Goal: Check status

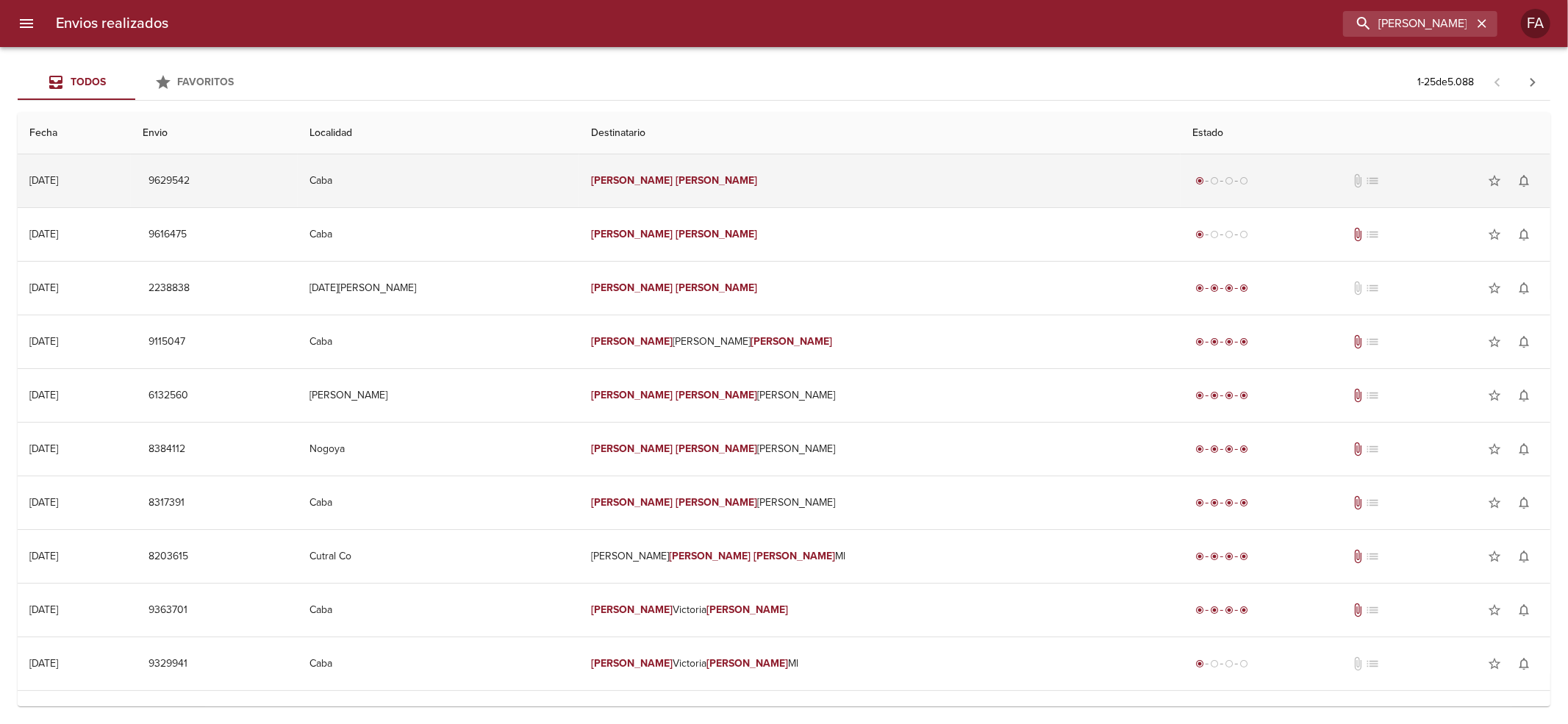
click at [579, 165] on td "Caba" at bounding box center [439, 181] width 282 height 53
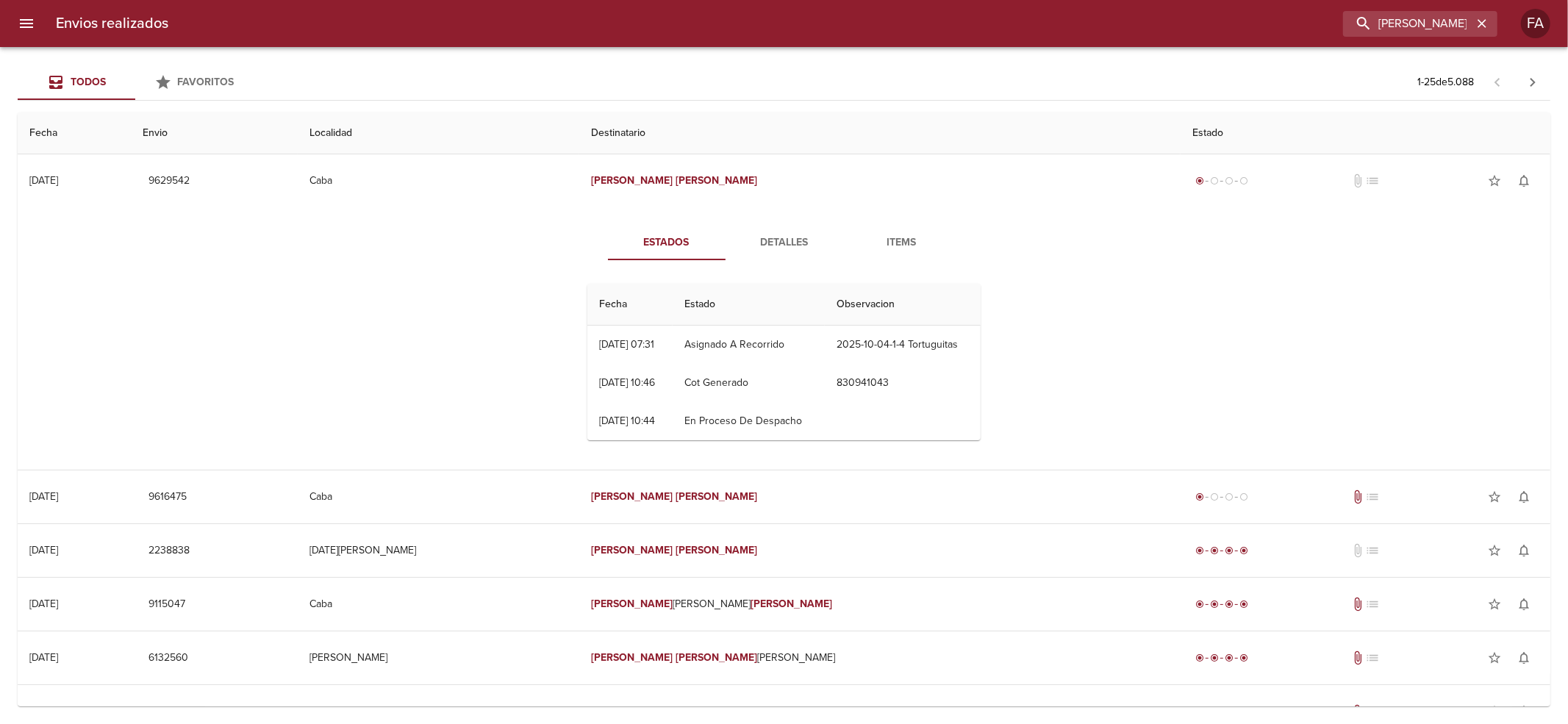
click at [768, 219] on div "Estados Detalles Items Fecha Estado Observacion 03/10 [DATE] 07:31 Asignado A R…" at bounding box center [784, 338] width 1509 height 263
click at [1377, 11] on input "[PERSON_NAME]" at bounding box center [1378, 23] width 188 height 25
paste input "[PERSON_NAME] ML"
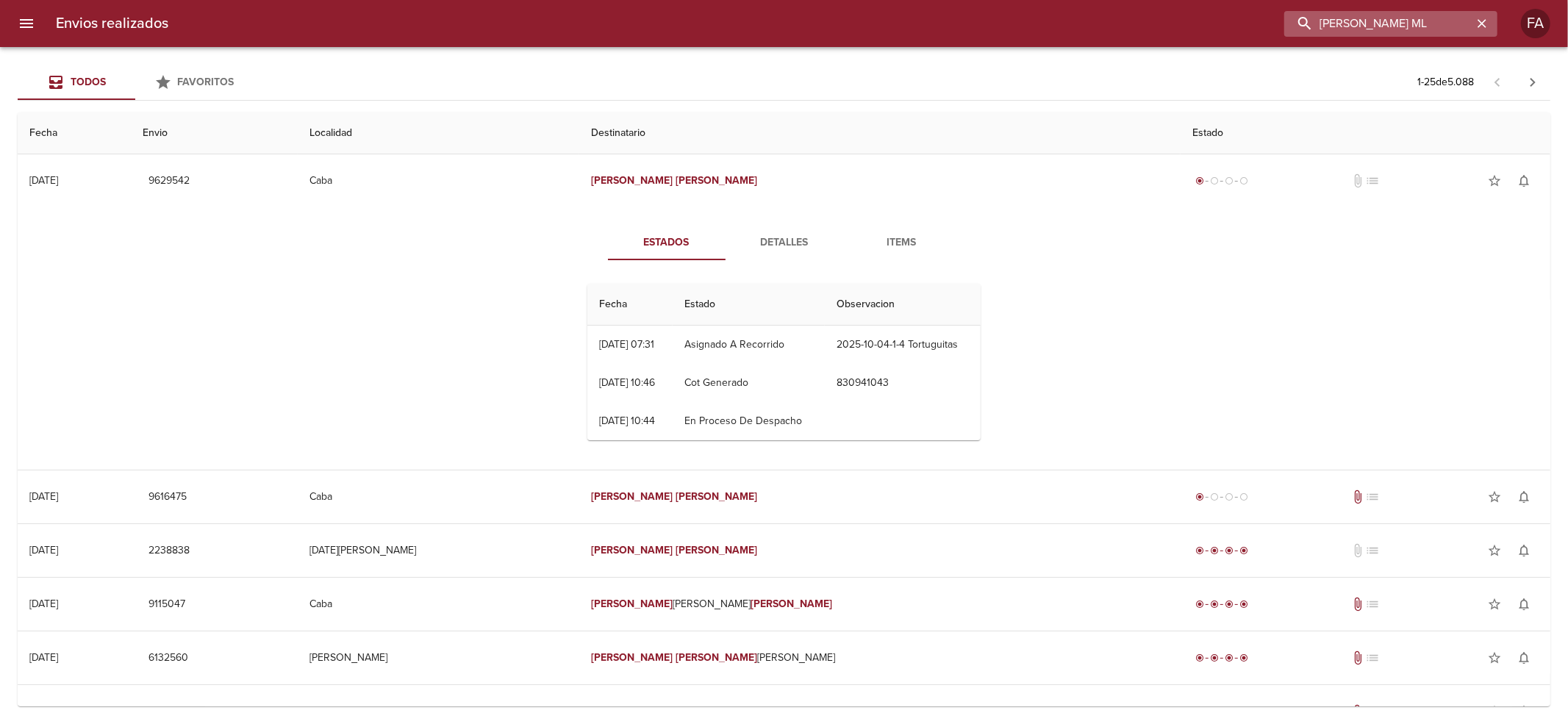
type input "[PERSON_NAME] ML"
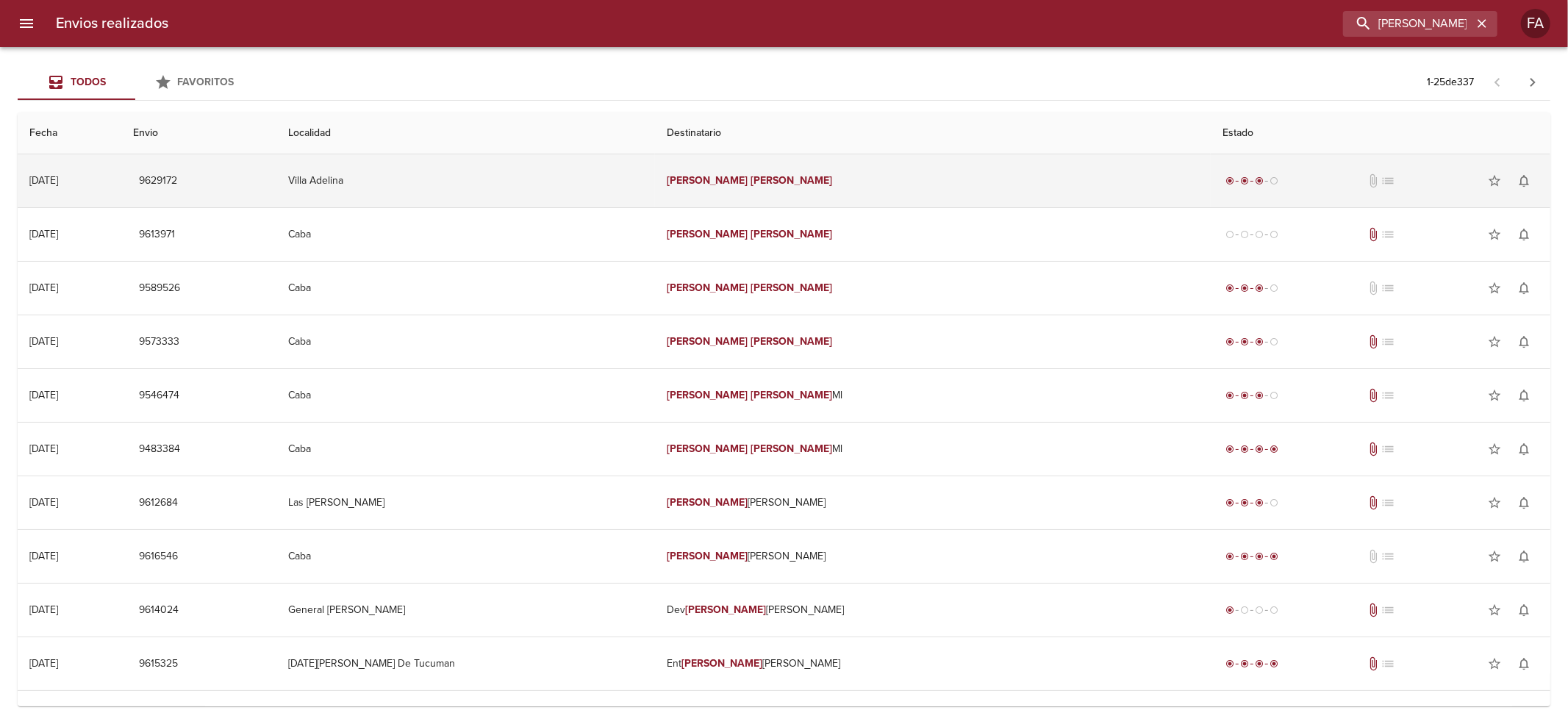
click at [932, 196] on td "[PERSON_NAME]" at bounding box center [933, 181] width 556 height 53
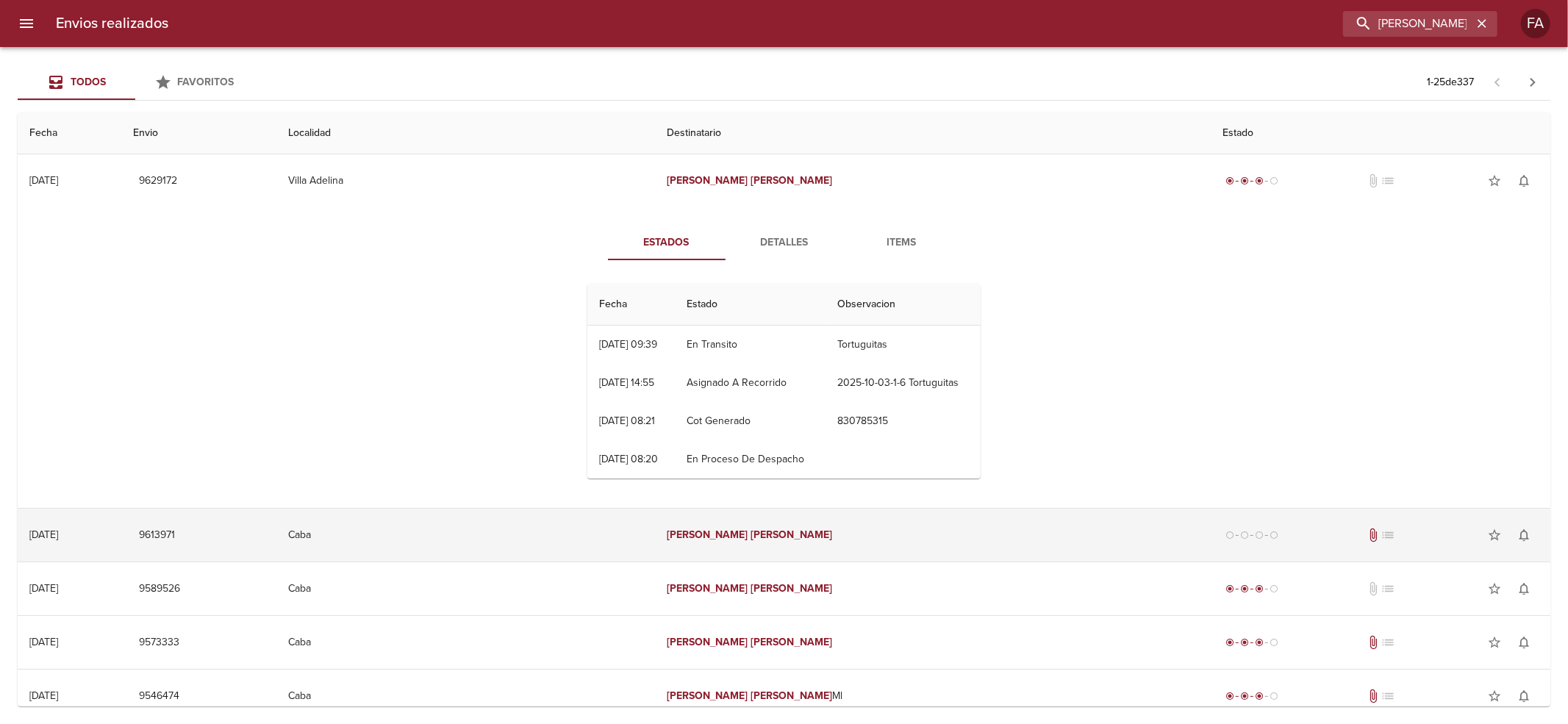
click at [655, 542] on td "Caba" at bounding box center [466, 535] width 379 height 53
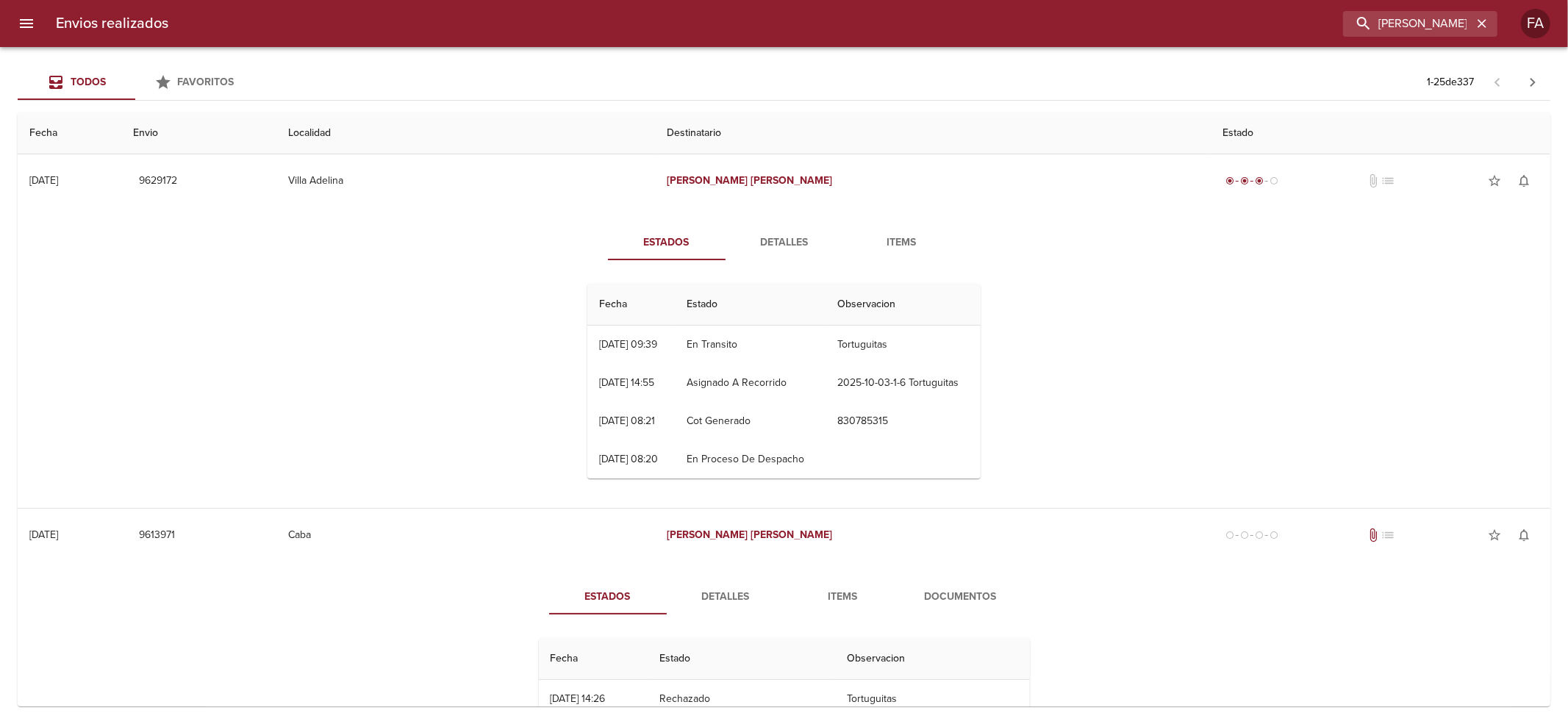
scroll to position [196, 0]
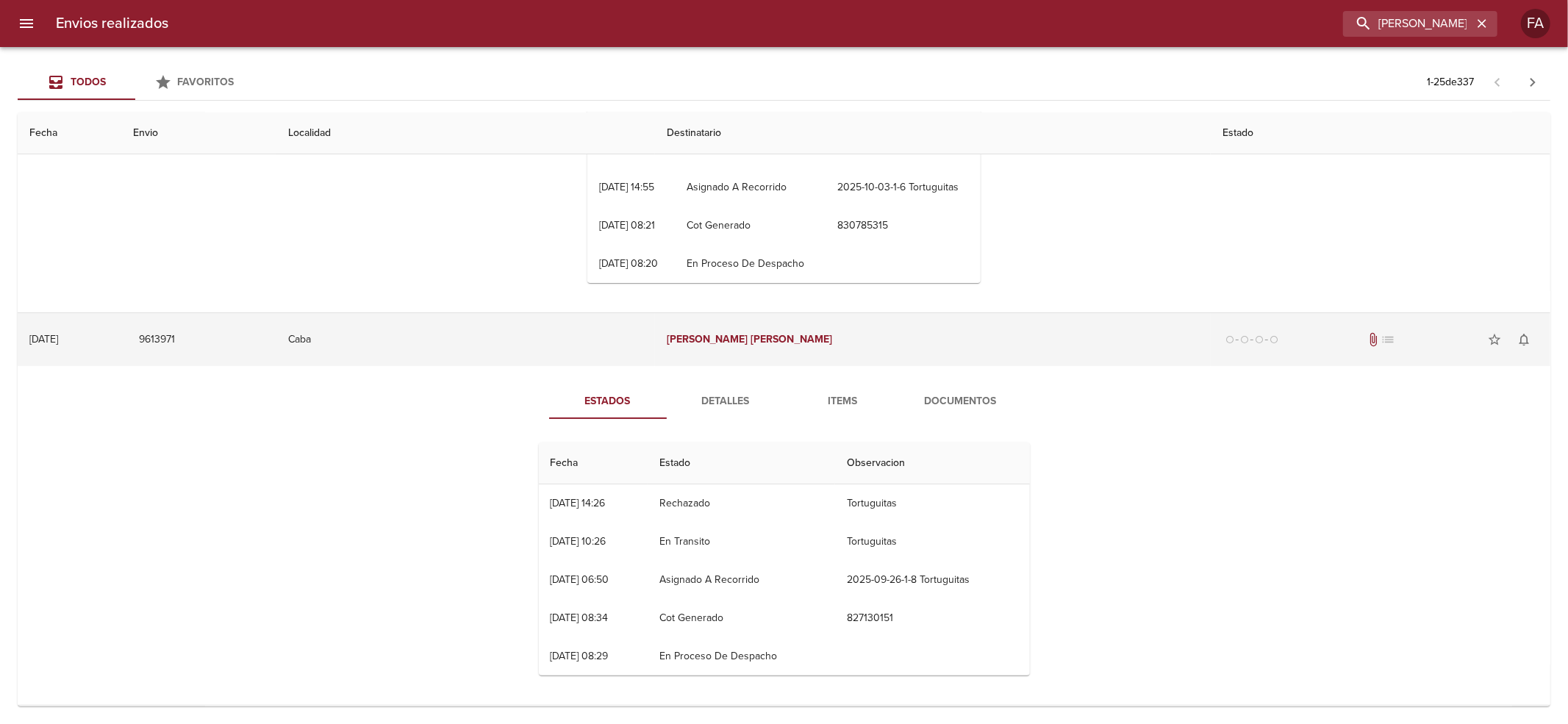
click at [894, 344] on td "[PERSON_NAME]" at bounding box center [933, 340] width 556 height 53
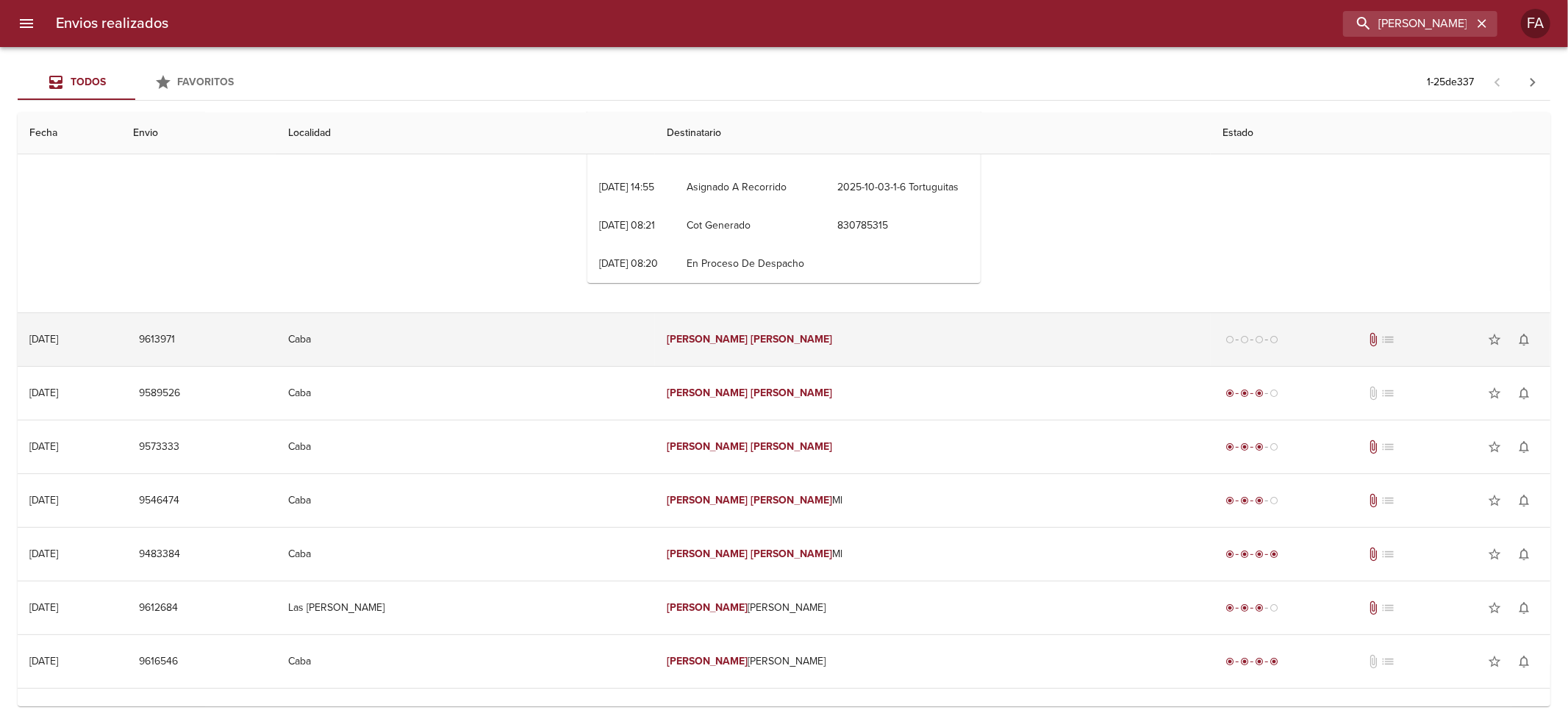
scroll to position [0, 0]
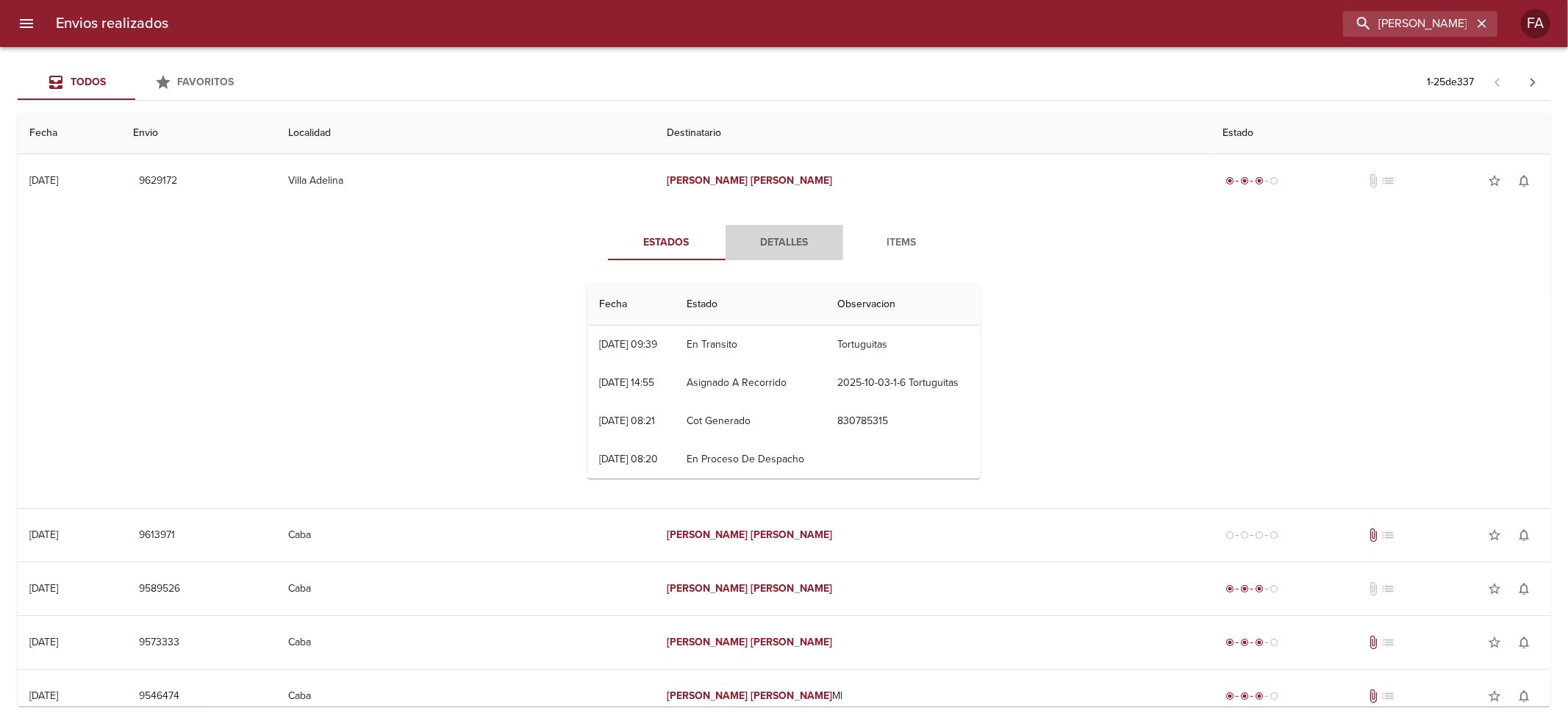
click at [795, 235] on span "Detalles" at bounding box center [784, 243] width 100 height 18
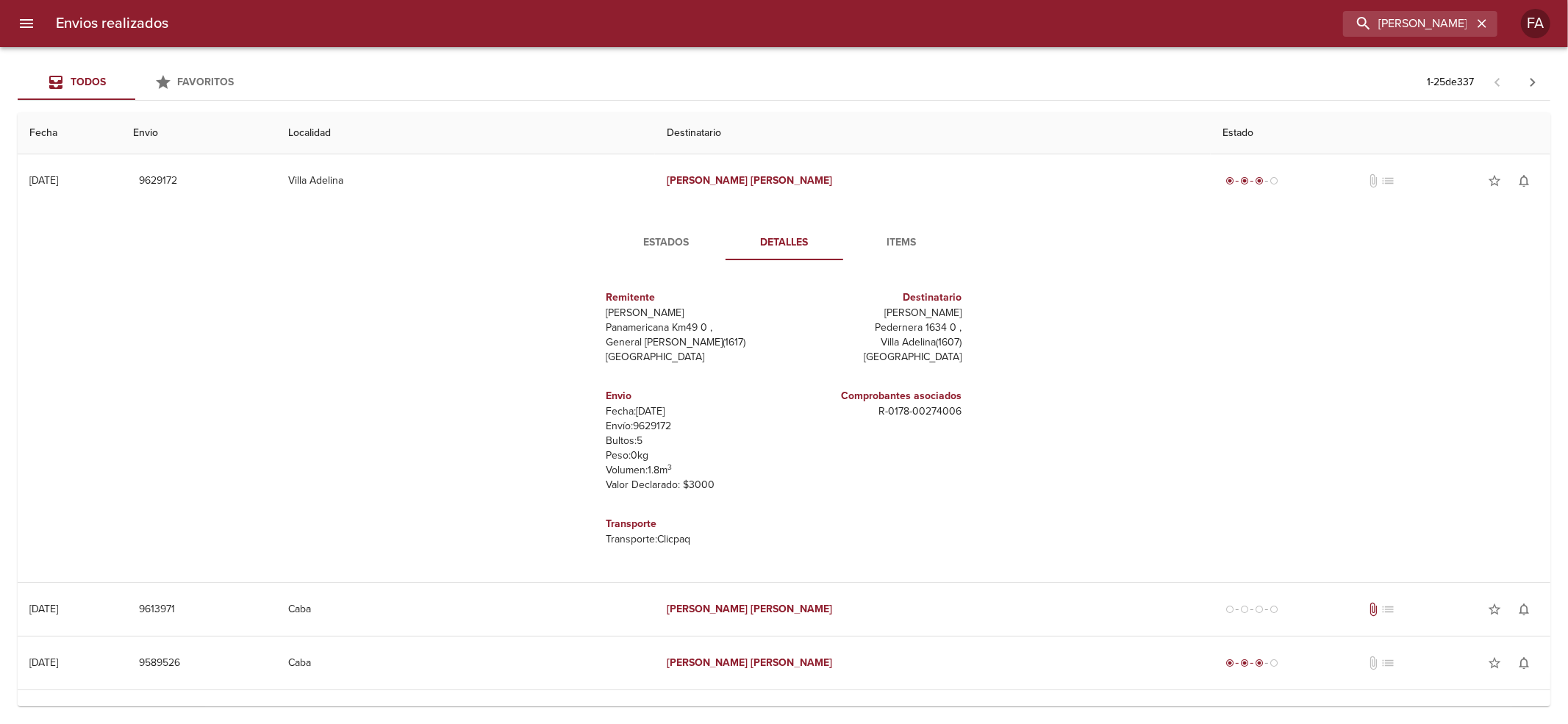
click at [700, 238] on span "Estados" at bounding box center [667, 243] width 100 height 18
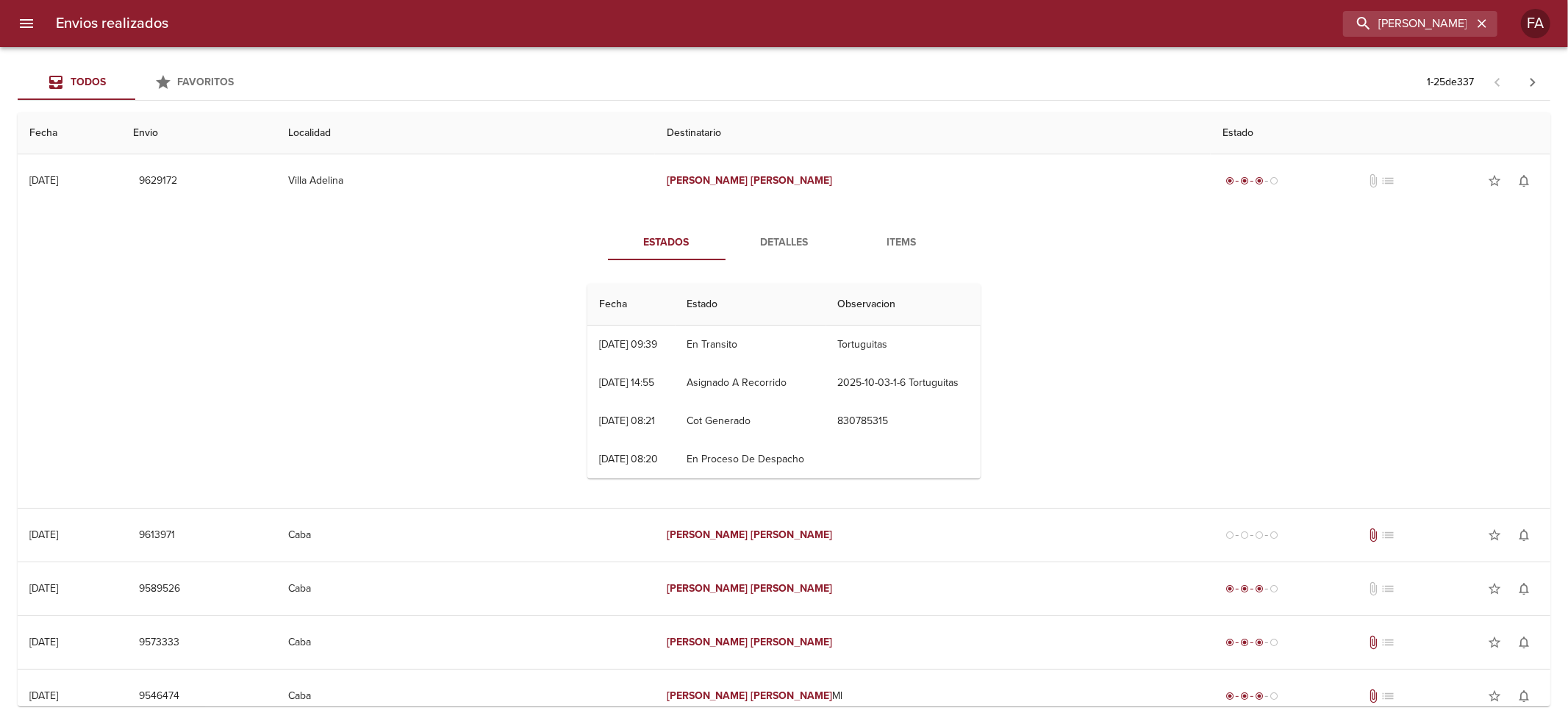
click at [754, 250] on span "Detalles" at bounding box center [784, 243] width 100 height 18
